Goal: Task Accomplishment & Management: Use online tool/utility

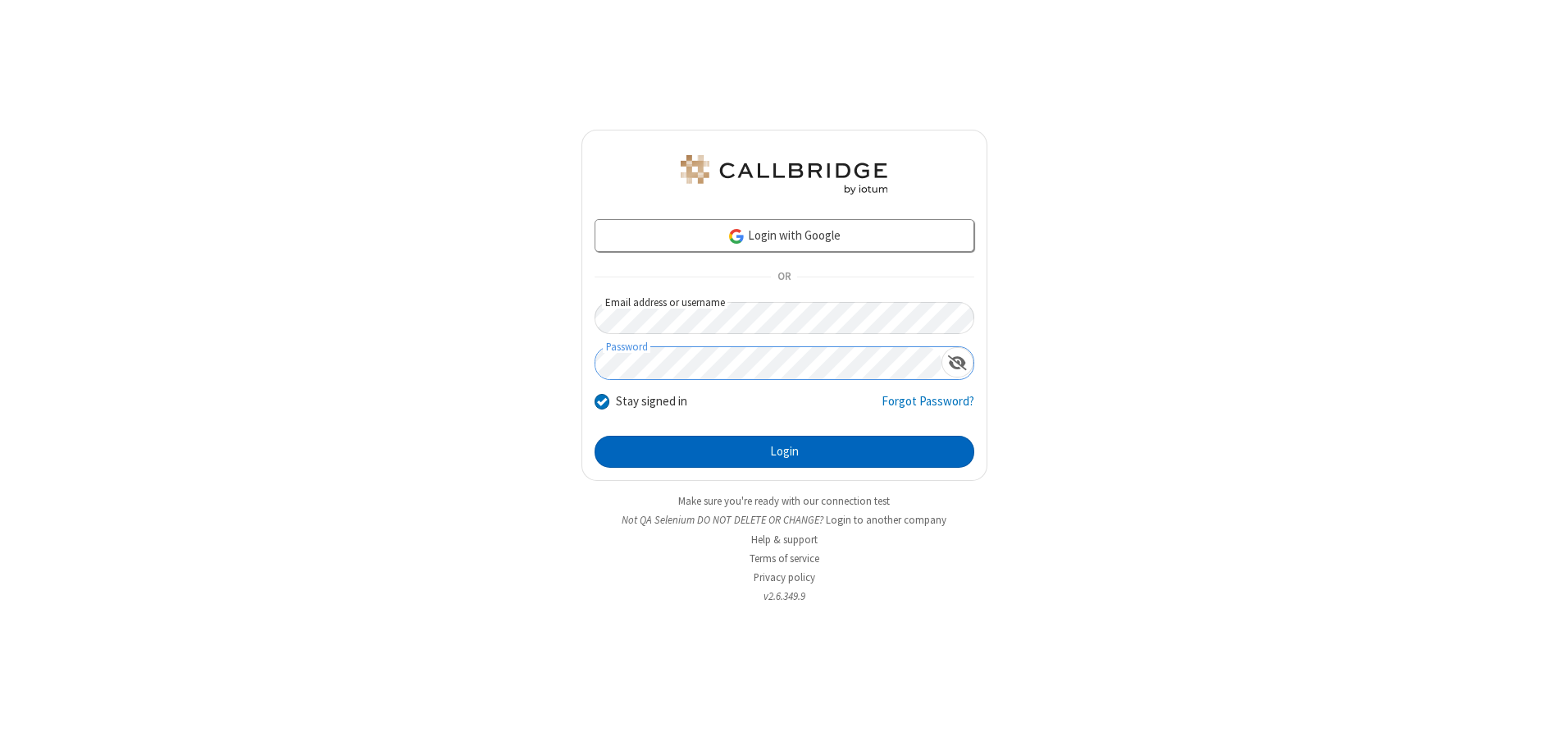
click at [784, 451] on button "Login" at bounding box center [784, 452] width 379 height 33
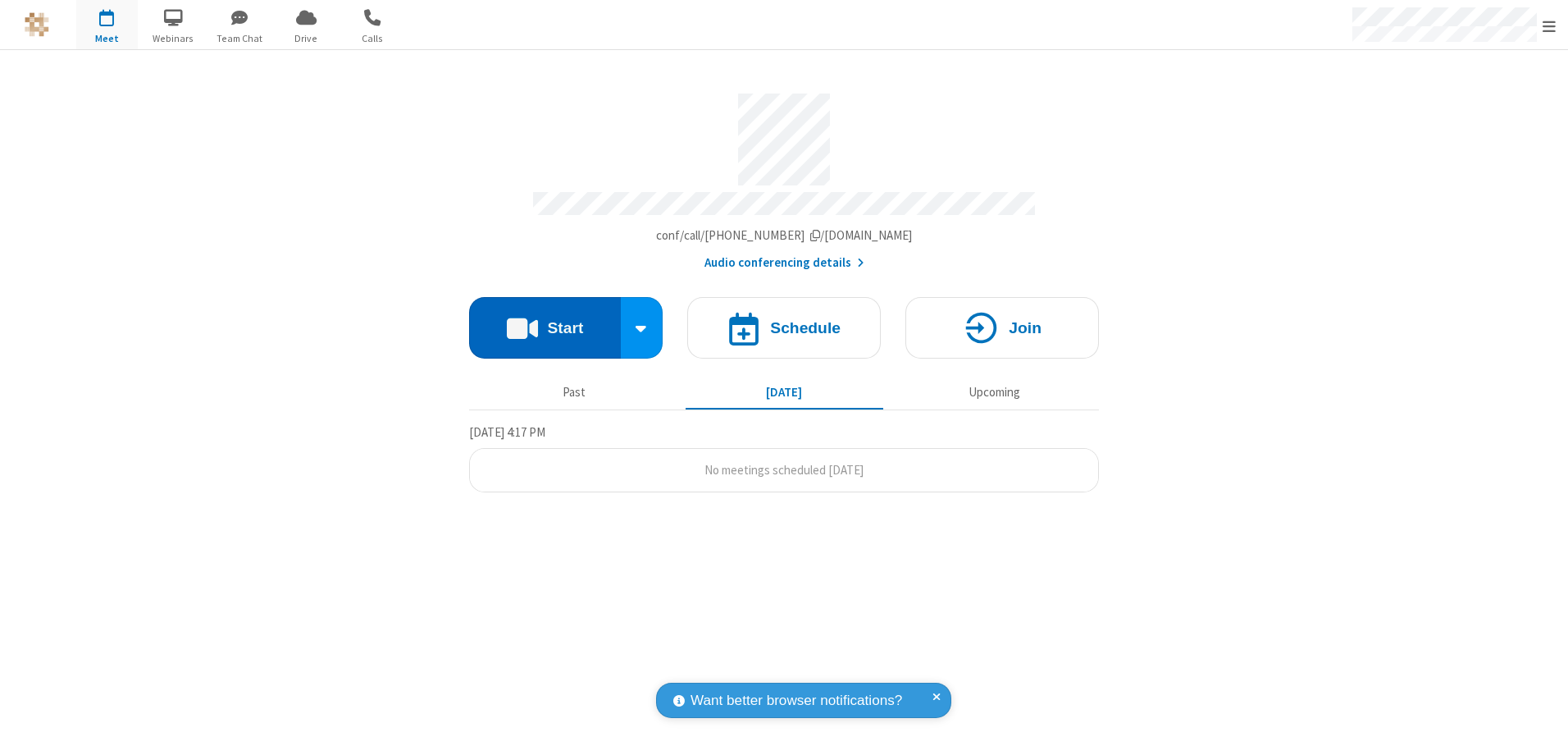
click at [544, 322] on button "Start" at bounding box center [545, 327] width 152 height 61
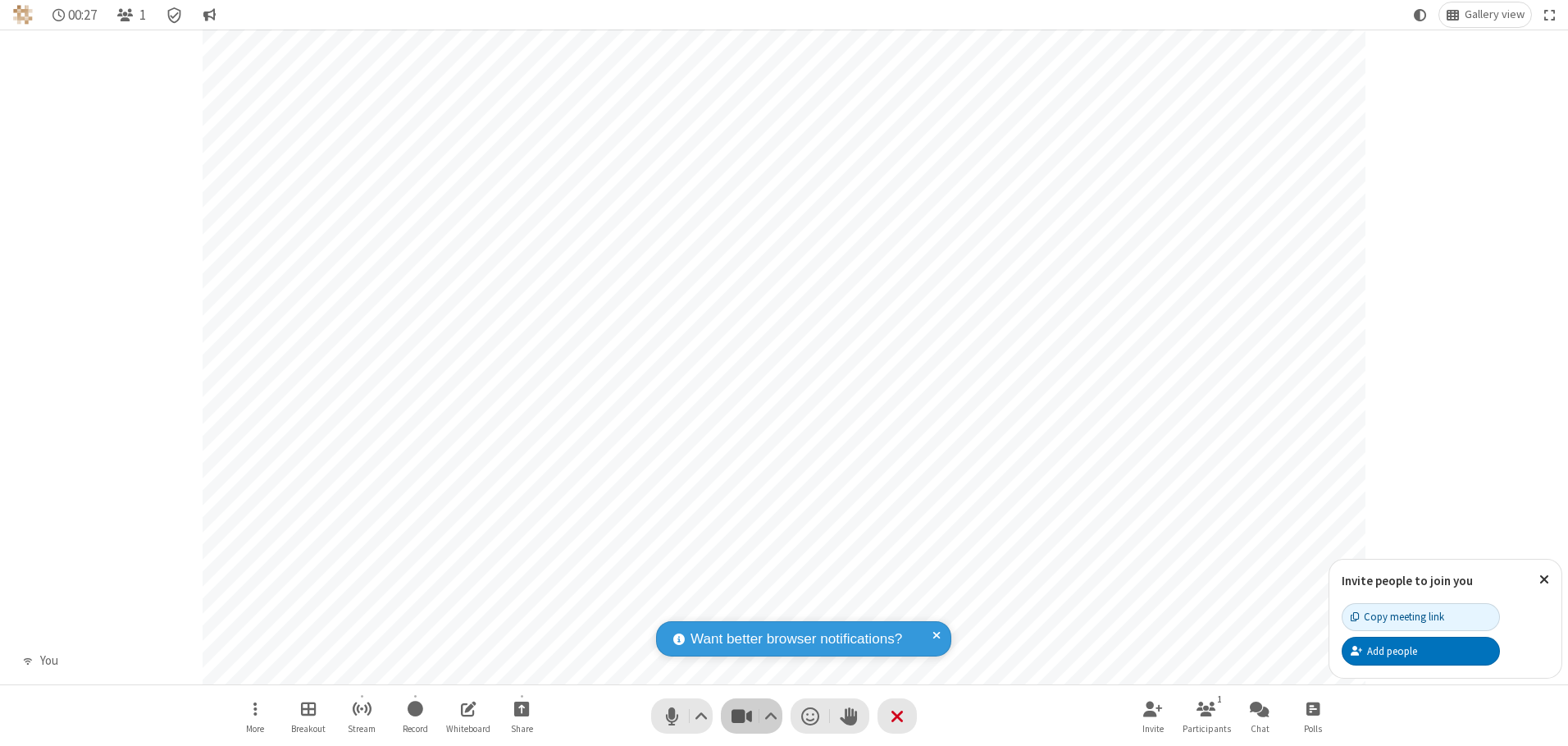
click at [741, 716] on span "Stop video (Alt+V)" at bounding box center [741, 716] width 25 height 24
click at [741, 716] on span "Start video (Alt+V)" at bounding box center [741, 716] width 25 height 24
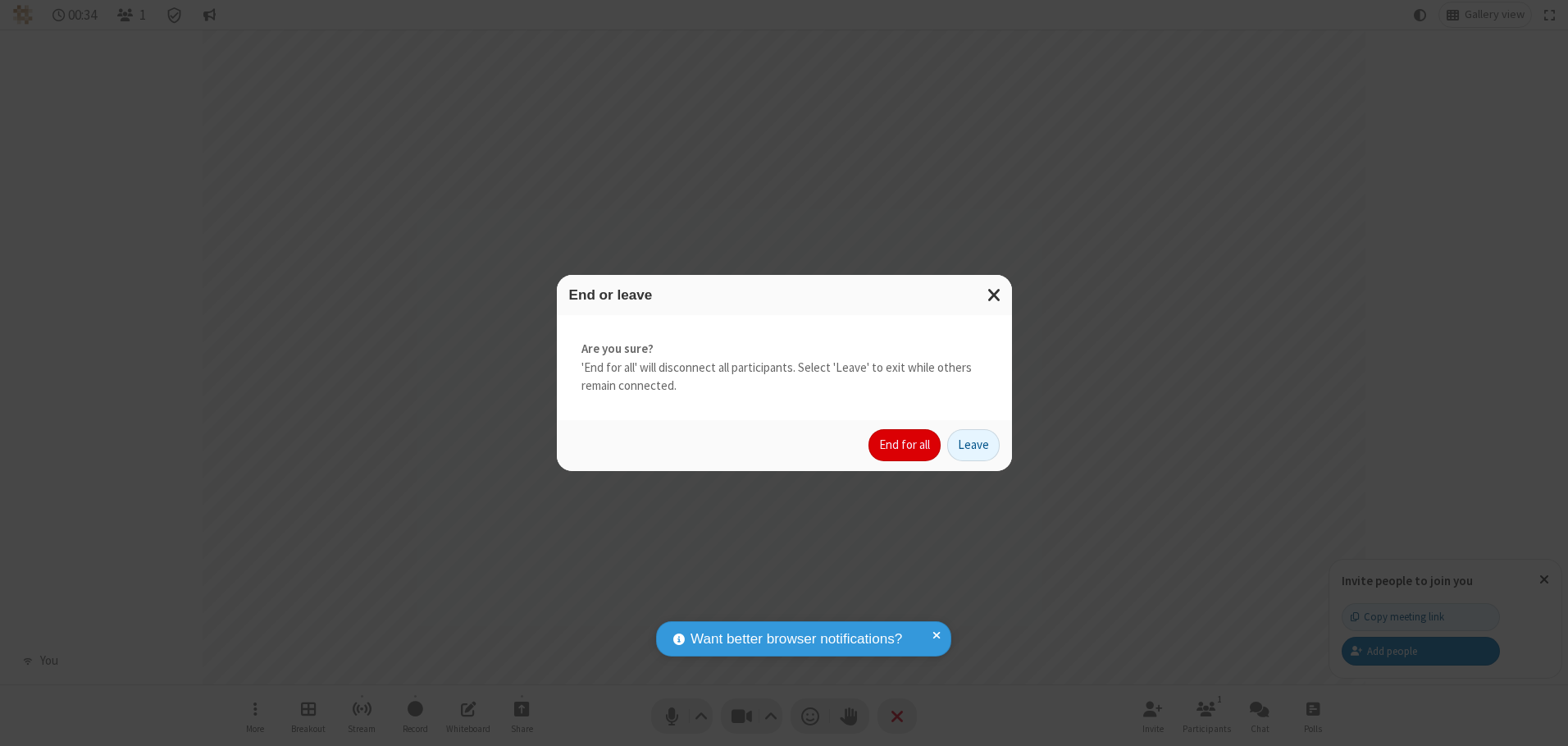
click at [905, 444] on button "End for all" at bounding box center [904, 445] width 72 height 33
